Goal: Task Accomplishment & Management: Complete application form

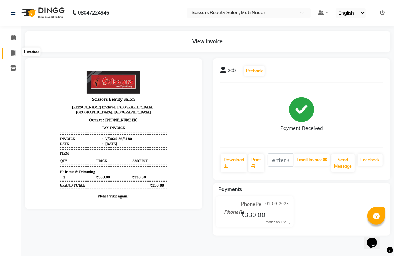
click at [13, 54] on icon at bounding box center [13, 52] width 4 height 5
select select "service"
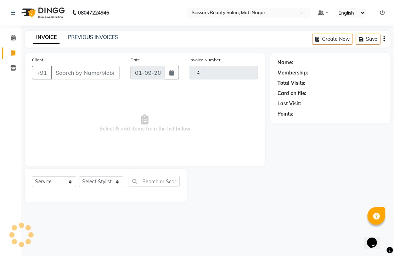
type input "3181"
select select "7057"
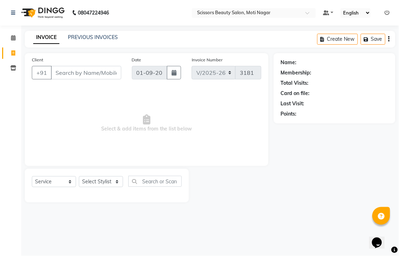
click at [69, 79] on input "Client" at bounding box center [86, 72] width 70 height 13
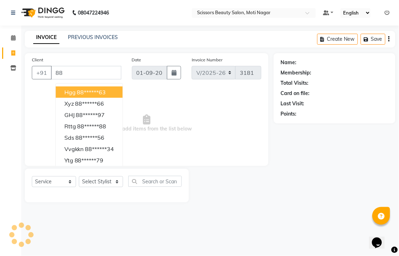
type input "8"
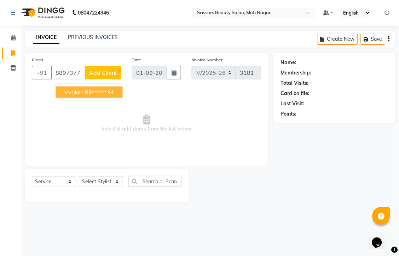
click at [98, 96] on ngb-highlight "88******34" at bounding box center [99, 91] width 29 height 7
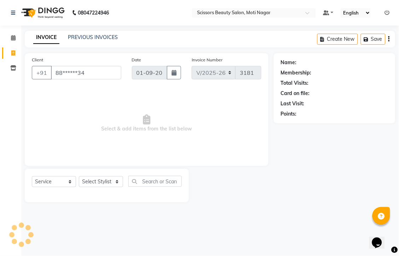
type input "88******34"
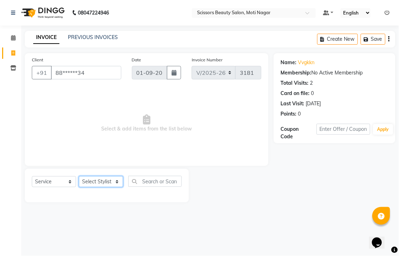
drag, startPoint x: 112, startPoint y: 204, endPoint x: 112, endPoint y: 194, distance: 9.9
click at [115, 187] on select "Select Stylist Arman [PERSON_NAME] [PERSON_NAME] [PERSON_NAME] Sir Staff" at bounding box center [101, 181] width 44 height 11
select select "81450"
click at [81, 187] on select "Select Stylist Arman [PERSON_NAME] [PERSON_NAME] [PERSON_NAME] Sir Staff" at bounding box center [101, 181] width 44 height 11
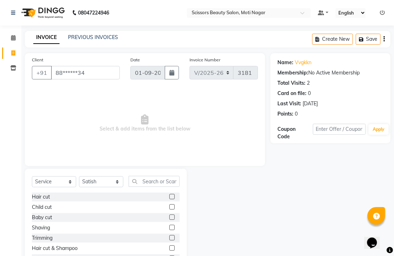
click at [169, 199] on label at bounding box center [171, 196] width 5 height 5
click at [169, 199] on input "checkbox" at bounding box center [171, 196] width 5 height 5
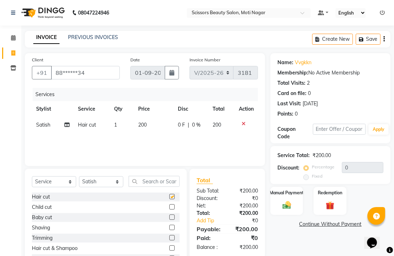
checkbox input "false"
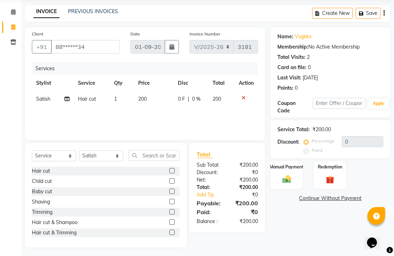
scroll to position [56, 0]
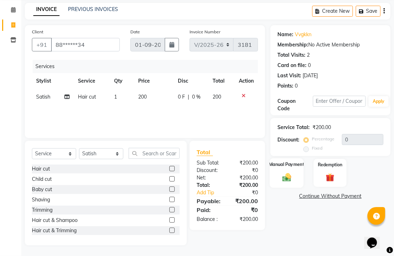
click at [289, 176] on img at bounding box center [286, 177] width 15 height 10
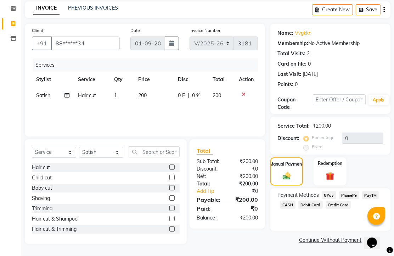
scroll to position [58, 0]
click at [355, 191] on span "PhonePe" at bounding box center [349, 195] width 20 height 8
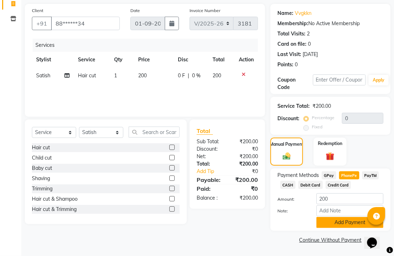
scroll to position [88, 0]
click at [338, 225] on div "Payment Methods GPay PhonePe PayTM CASH Debit Card Credit Card Amount: 200 Note…" at bounding box center [330, 199] width 120 height 62
click at [340, 217] on button "Add Payment" at bounding box center [349, 222] width 67 height 11
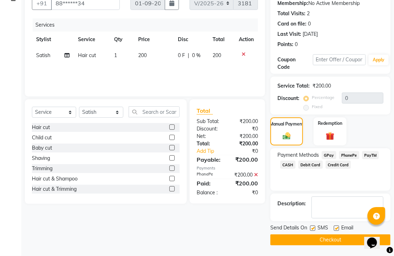
scroll to position [108, 0]
click at [339, 225] on label at bounding box center [335, 227] width 5 height 5
click at [338, 226] on input "checkbox" at bounding box center [335, 228] width 5 height 5
checkbox input "false"
click at [344, 240] on button "Checkout" at bounding box center [330, 239] width 120 height 11
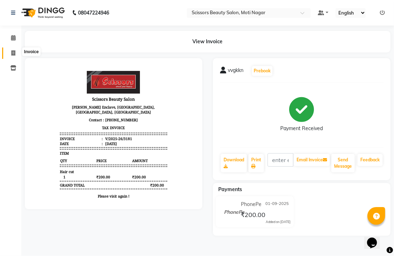
click at [12, 51] on icon at bounding box center [13, 52] width 4 height 5
select select "service"
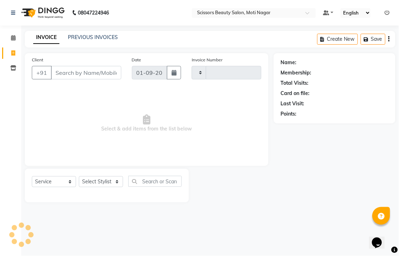
type input "3182"
select select "7057"
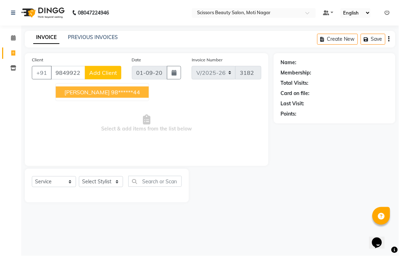
click at [112, 96] on ngb-highlight "98******44" at bounding box center [126, 91] width 29 height 7
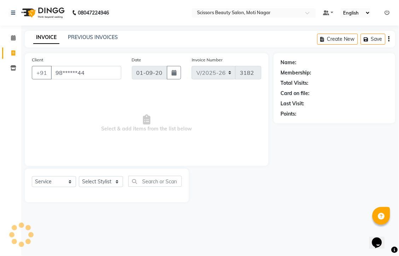
type input "98******44"
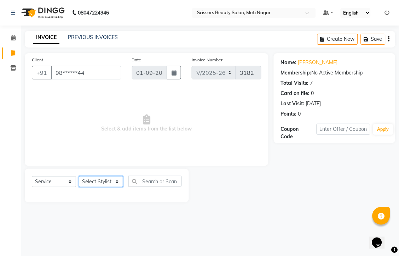
drag, startPoint x: 92, startPoint y: 201, endPoint x: 92, endPoint y: 194, distance: 6.7
click at [92, 187] on select "Select Stylist Arman [PERSON_NAME] [PERSON_NAME] [PERSON_NAME] Sir Staff" at bounding box center [101, 181] width 44 height 11
select select "58456"
click at [81, 187] on select "Select Stylist Arman [PERSON_NAME] [PERSON_NAME] [PERSON_NAME] Sir Staff" at bounding box center [101, 181] width 44 height 11
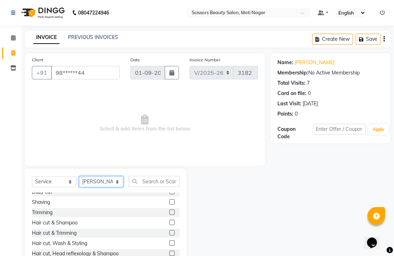
scroll to position [39, 0]
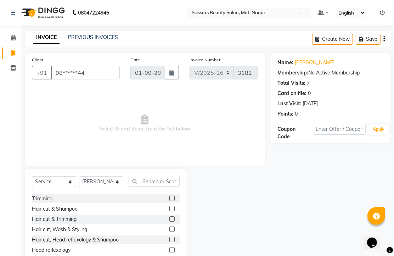
click at [169, 221] on label at bounding box center [171, 218] width 5 height 5
click at [169, 221] on input "checkbox" at bounding box center [171, 219] width 5 height 5
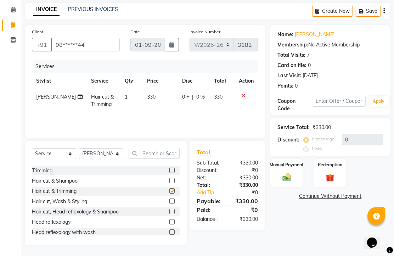
checkbox input "false"
click at [288, 174] on img at bounding box center [286, 177] width 15 height 10
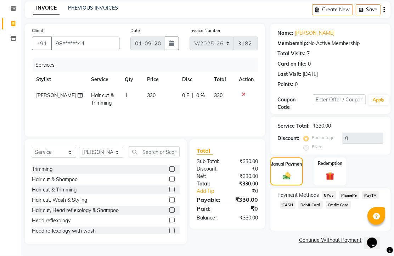
click at [349, 195] on span "PhonePe" at bounding box center [349, 195] width 20 height 8
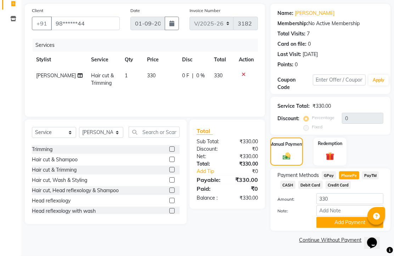
scroll to position [88, 0]
click at [343, 222] on button "Add Payment" at bounding box center [349, 222] width 67 height 11
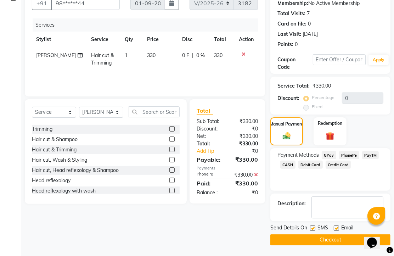
scroll to position [108, 0]
click at [339, 225] on label at bounding box center [335, 227] width 5 height 5
click at [338, 226] on input "checkbox" at bounding box center [335, 228] width 5 height 5
checkbox input "false"
click at [330, 234] on button "Checkout" at bounding box center [330, 239] width 120 height 11
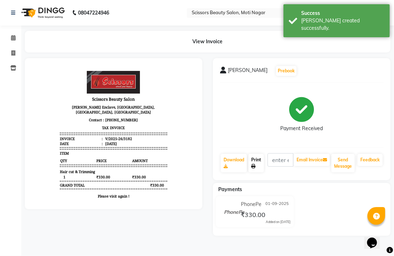
click at [261, 172] on link "Print" at bounding box center [256, 163] width 16 height 18
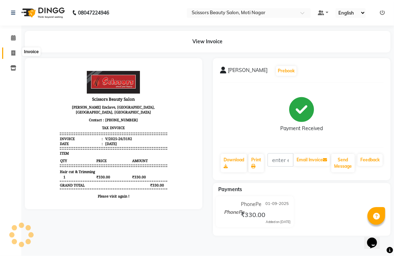
click at [12, 51] on icon at bounding box center [13, 52] width 4 height 5
select select "service"
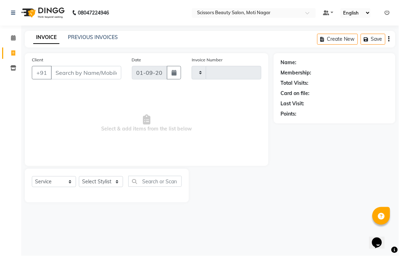
type input "3183"
select select "7057"
click at [98, 79] on input "Client" at bounding box center [86, 72] width 70 height 13
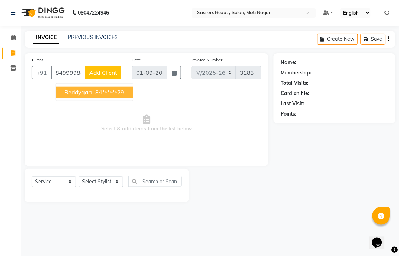
click at [122, 96] on ngb-highlight "84******29" at bounding box center [110, 91] width 29 height 7
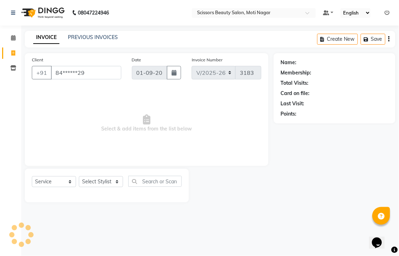
type input "84******29"
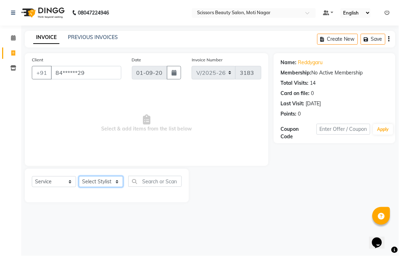
click at [97, 187] on select "Select Stylist Arman [PERSON_NAME] [PERSON_NAME] [PERSON_NAME] Sir Staff" at bounding box center [101, 181] width 44 height 11
select select "58456"
click at [81, 187] on select "Select Stylist Arman [PERSON_NAME] [PERSON_NAME] [PERSON_NAME] Sir Staff" at bounding box center [101, 181] width 44 height 11
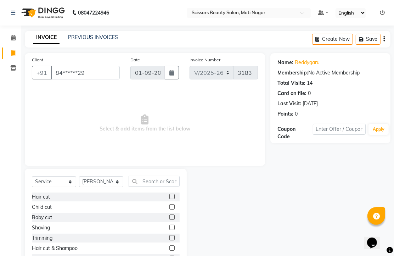
click at [169, 230] on label at bounding box center [171, 226] width 5 height 5
click at [169, 230] on input "checkbox" at bounding box center [171, 227] width 5 height 5
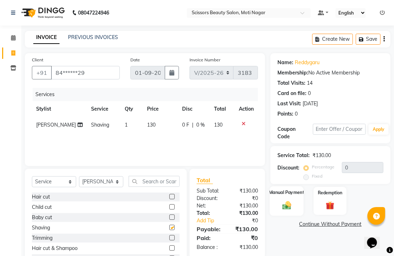
checkbox input "false"
click at [287, 210] on img at bounding box center [286, 205] width 15 height 10
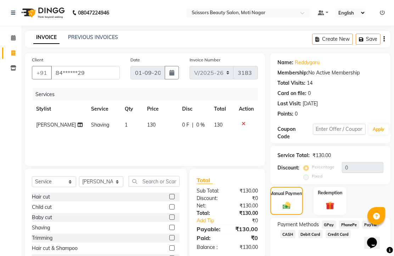
scroll to position [39, 0]
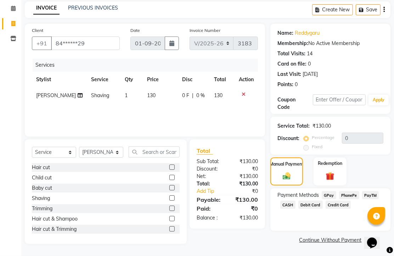
click at [349, 199] on span "PhonePe" at bounding box center [349, 195] width 20 height 8
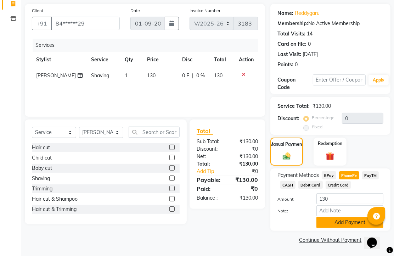
click at [344, 217] on button "Add Payment" at bounding box center [349, 222] width 67 height 11
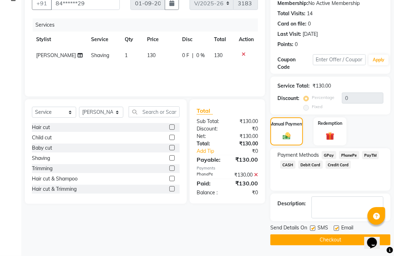
scroll to position [108, 0]
click at [338, 225] on label at bounding box center [335, 227] width 5 height 5
click at [338, 226] on input "checkbox" at bounding box center [335, 228] width 5 height 5
checkbox input "false"
click at [330, 235] on button "Checkout" at bounding box center [330, 239] width 120 height 11
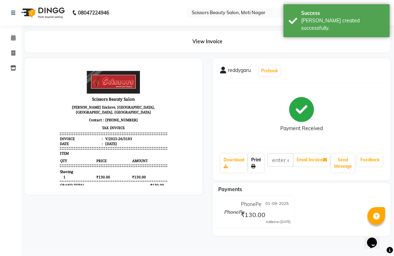
click at [263, 172] on link "Print" at bounding box center [256, 163] width 16 height 18
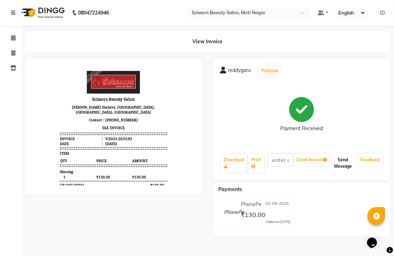
click at [342, 171] on button "Send Message" at bounding box center [342, 163] width 23 height 18
click at [13, 52] on icon at bounding box center [13, 52] width 4 height 5
select select "service"
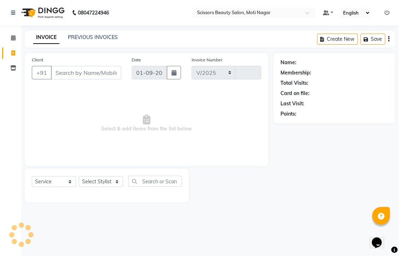
select select "7057"
type input "3184"
click at [80, 79] on input "Client" at bounding box center [86, 72] width 70 height 13
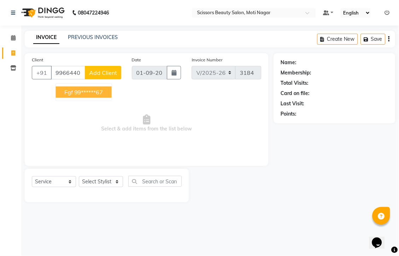
click at [91, 96] on ngb-highlight "99******67" at bounding box center [88, 91] width 29 height 7
type input "99******67"
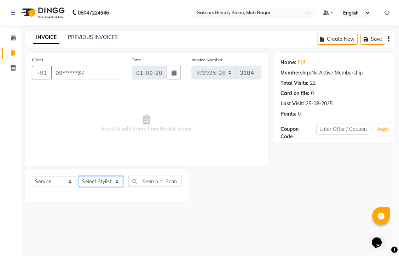
click at [117, 187] on select "Select Stylist Arman [PERSON_NAME] [PERSON_NAME] [PERSON_NAME] Sir Staff" at bounding box center [101, 181] width 44 height 11
select select "89632"
click at [81, 187] on select "Select Stylist Arman [PERSON_NAME] [PERSON_NAME] [PERSON_NAME] Sir Staff" at bounding box center [101, 181] width 44 height 11
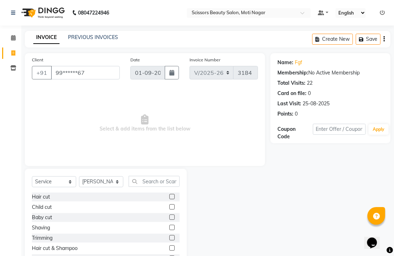
click at [169, 199] on label at bounding box center [171, 196] width 5 height 5
click at [169, 199] on input "checkbox" at bounding box center [171, 196] width 5 height 5
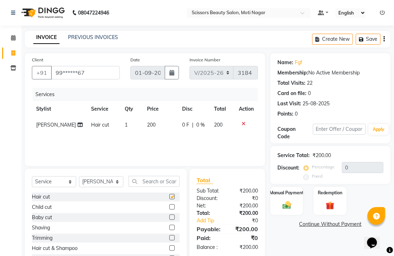
checkbox input "false"
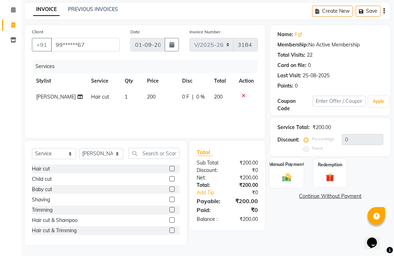
scroll to position [39, 0]
click at [285, 182] on img at bounding box center [286, 177] width 15 height 10
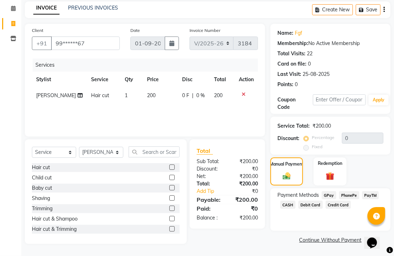
click at [351, 199] on span "PhonePe" at bounding box center [349, 195] width 20 height 8
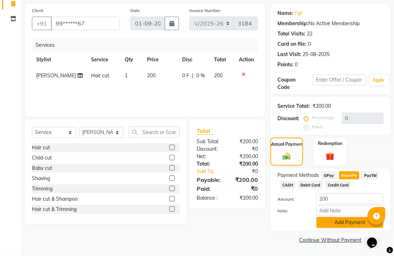
click at [341, 217] on button "Add Payment" at bounding box center [349, 222] width 67 height 11
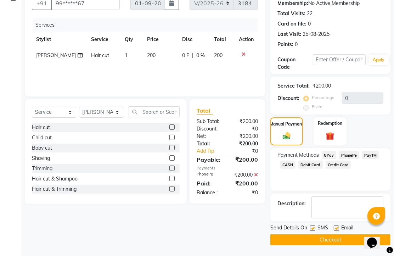
scroll to position [108, 0]
click at [337, 225] on label at bounding box center [335, 227] width 5 height 5
click at [337, 226] on input "checkbox" at bounding box center [335, 228] width 5 height 5
checkbox input "false"
click at [334, 239] on button "Checkout" at bounding box center [330, 239] width 120 height 11
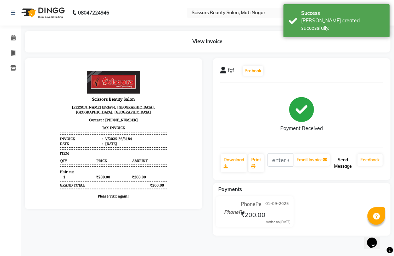
click at [337, 172] on button "Send Message" at bounding box center [342, 163] width 23 height 18
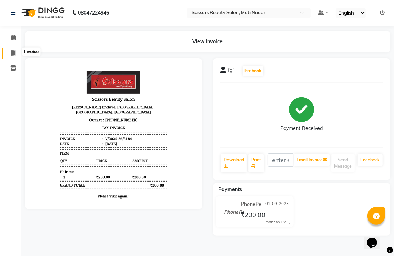
click at [12, 52] on icon at bounding box center [13, 52] width 4 height 5
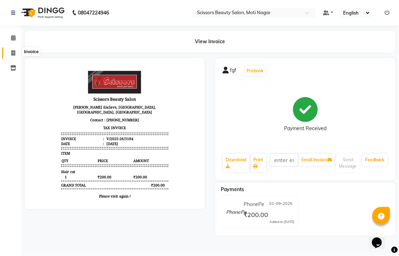
select select "service"
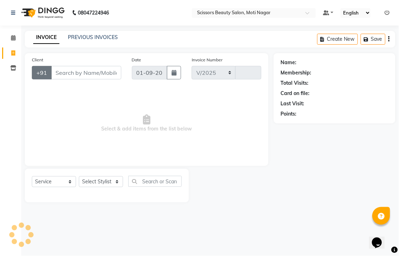
select select "7057"
type input "3185"
click at [69, 79] on input "Client" at bounding box center [86, 72] width 70 height 13
